Goal: Information Seeking & Learning: Learn about a topic

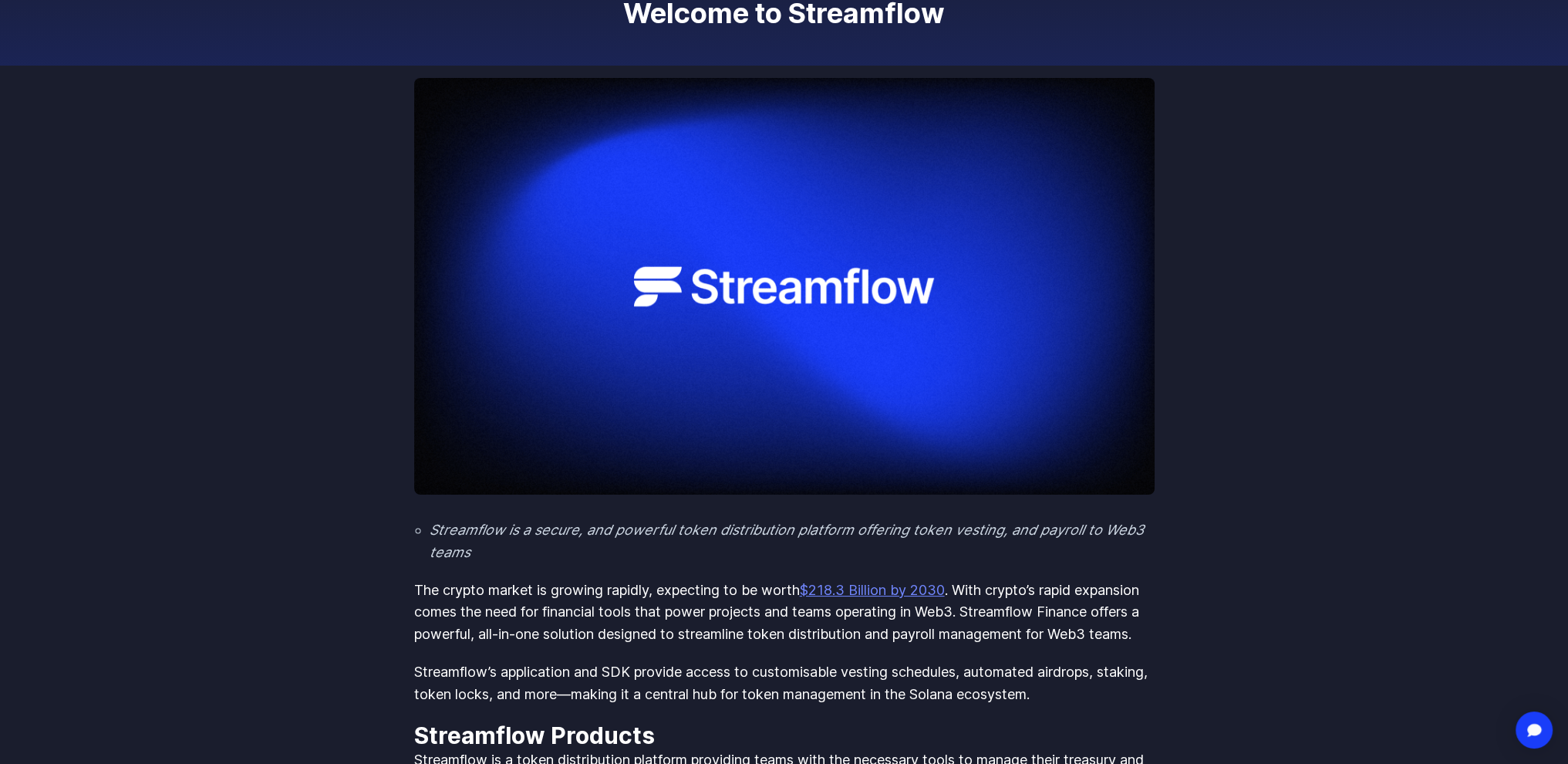
scroll to position [232, 0]
